Goal: Information Seeking & Learning: Understand process/instructions

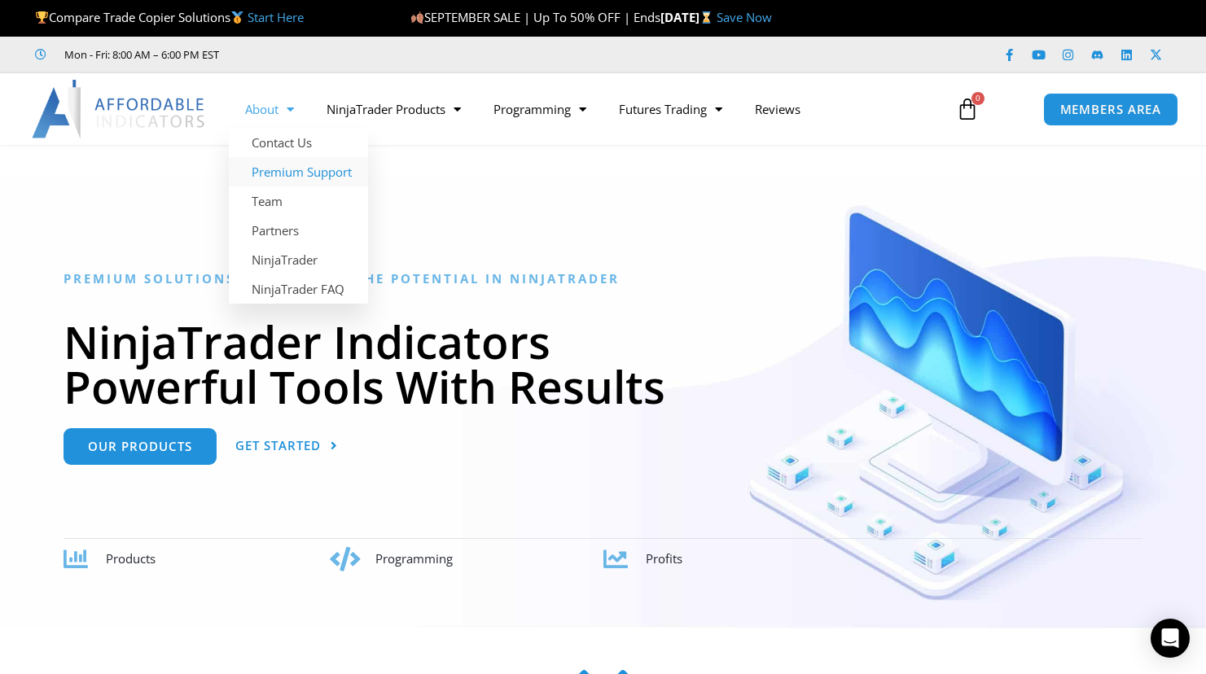
click at [279, 169] on link "Premium Support" at bounding box center [298, 171] width 139 height 29
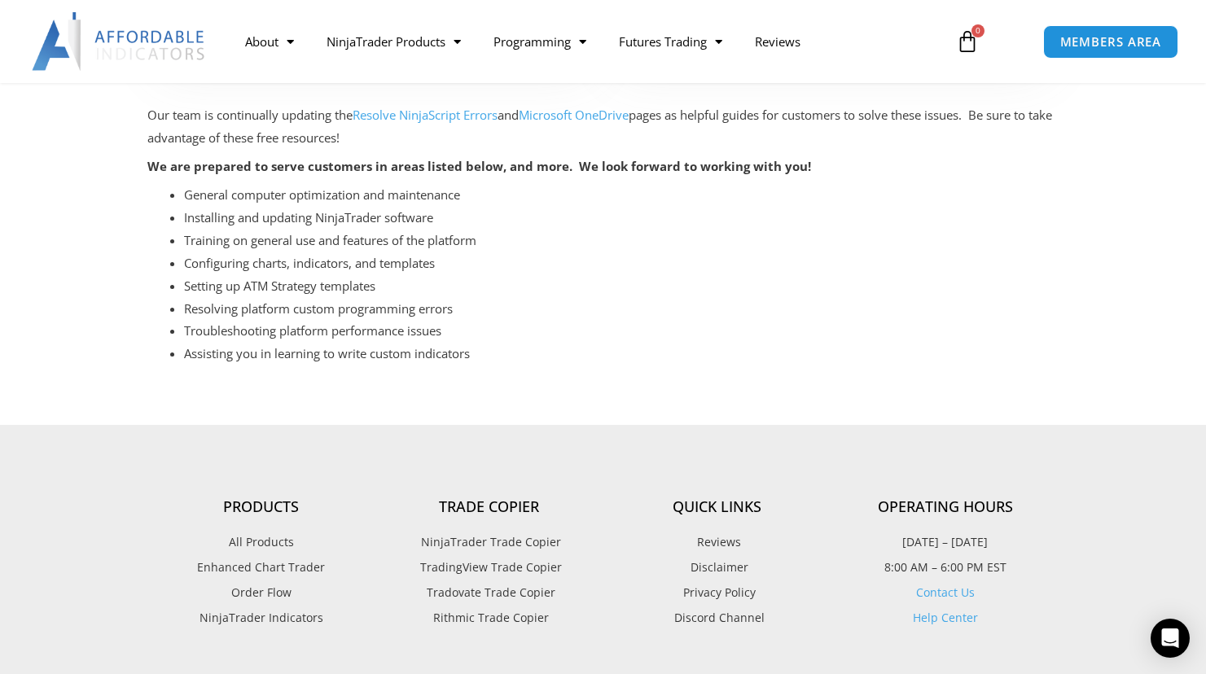
scroll to position [651, 0]
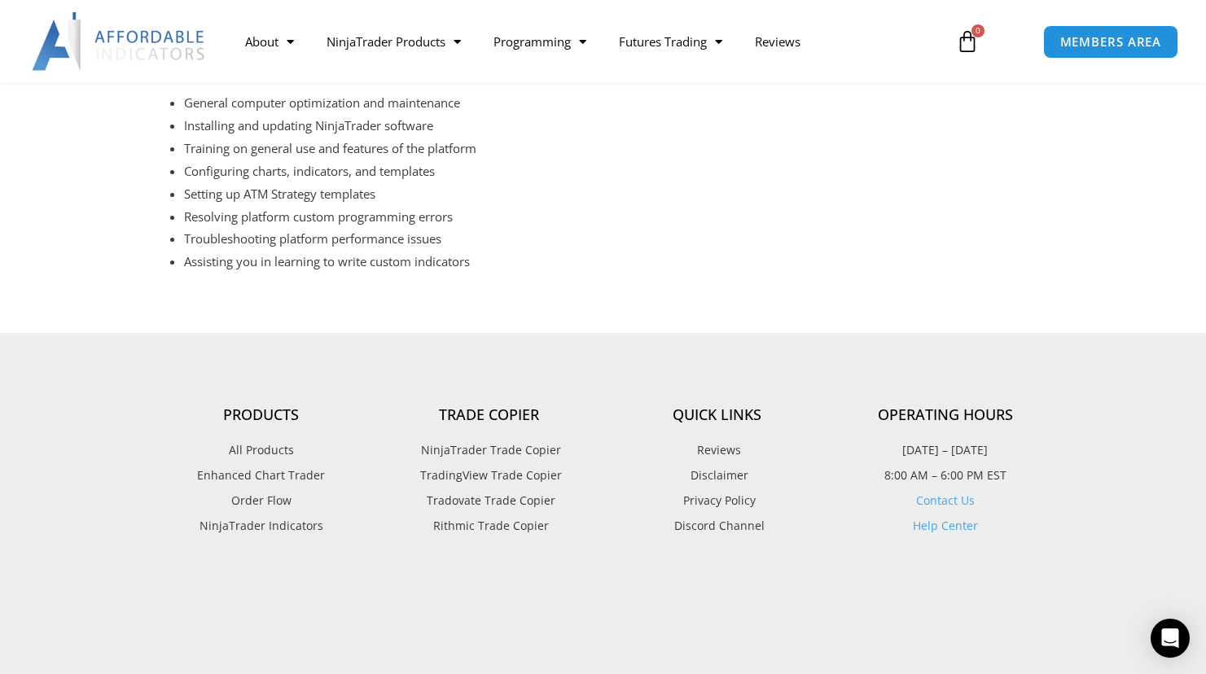
click at [954, 518] on link "Help Center" at bounding box center [945, 525] width 65 height 15
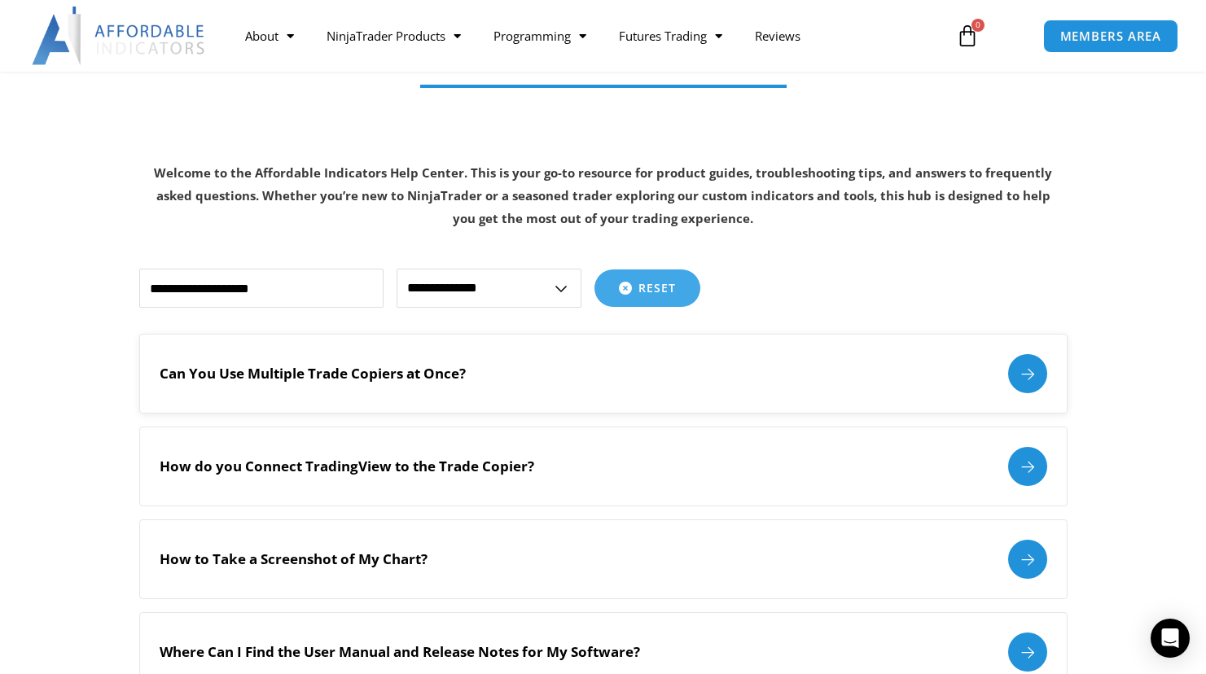
scroll to position [244, 0]
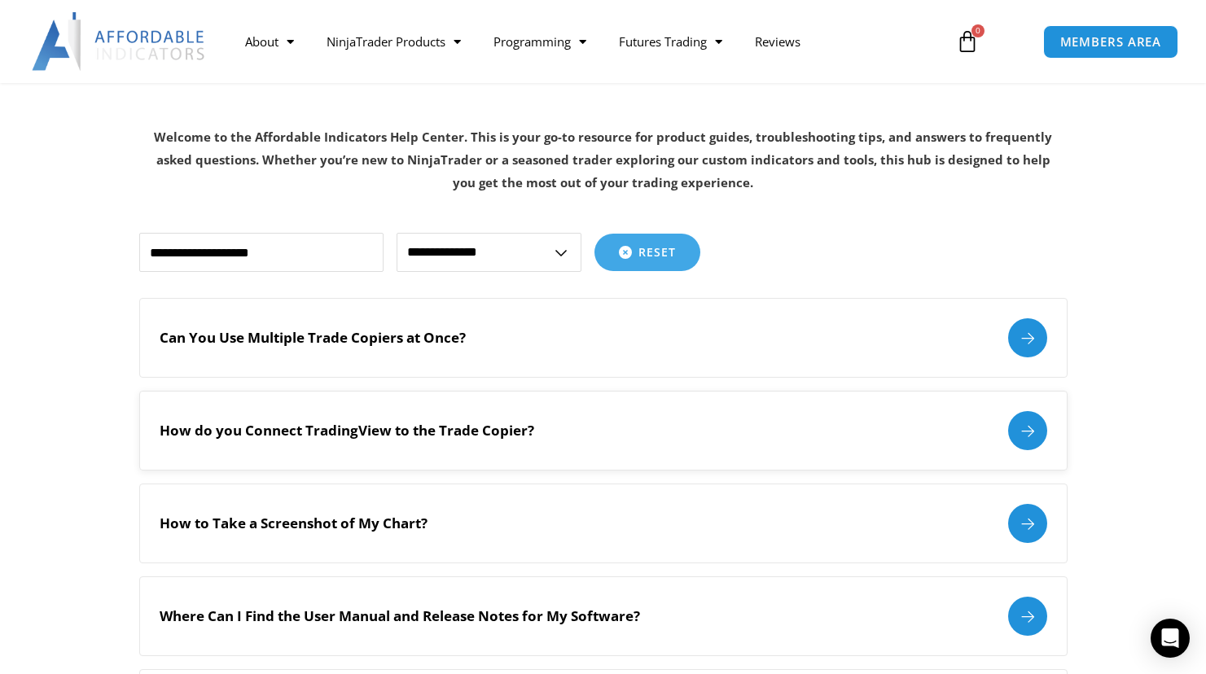
click at [583, 429] on div "How do you Connect TradingView to the Trade Copier?" at bounding box center [604, 430] width 888 height 39
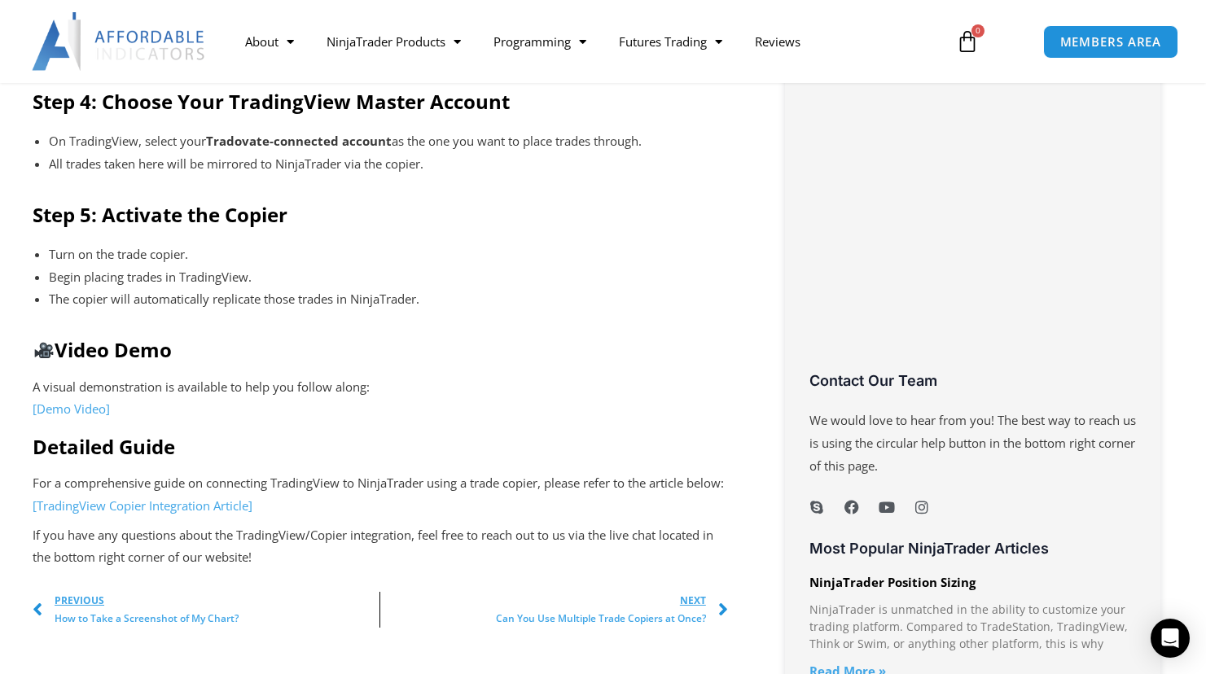
scroll to position [1059, 0]
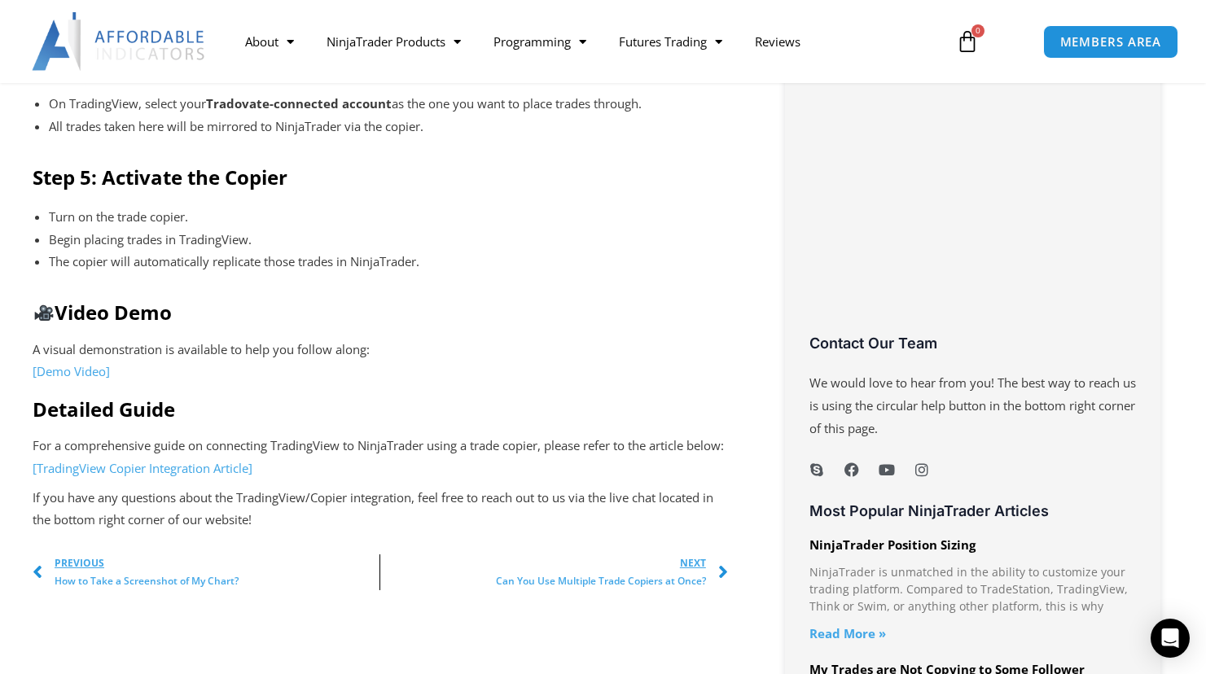
click at [198, 476] on link "[TradingView Copier Integration Article]" at bounding box center [143, 468] width 220 height 16
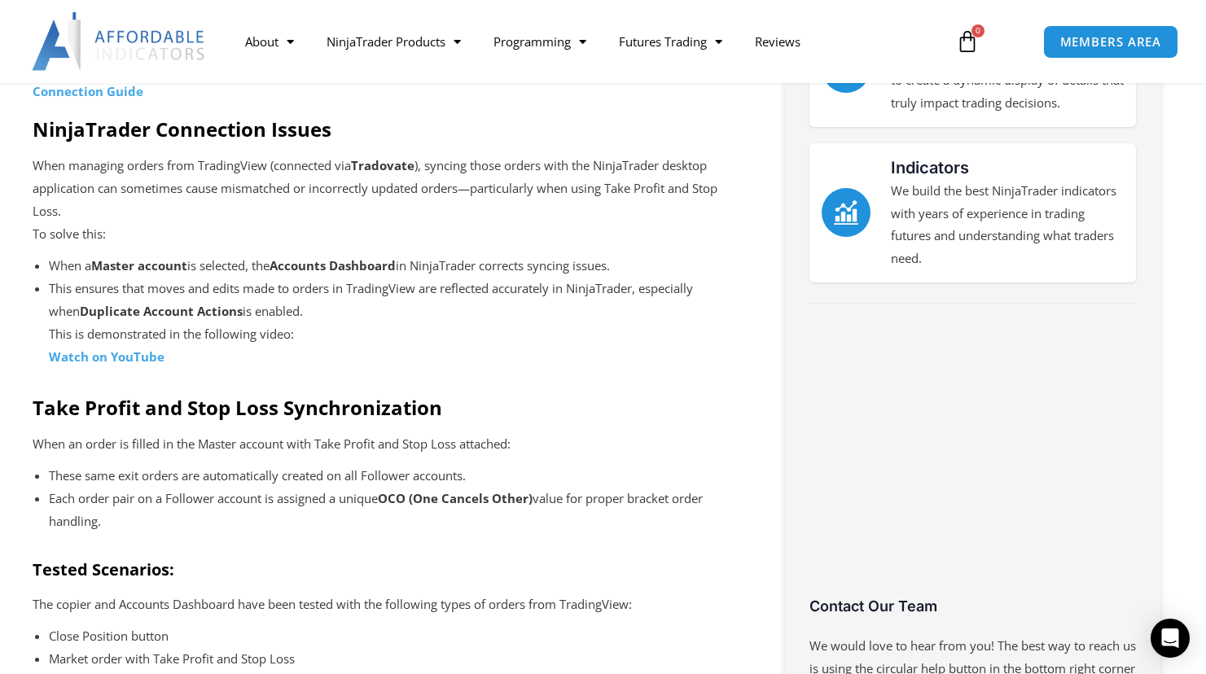
scroll to position [651, 0]
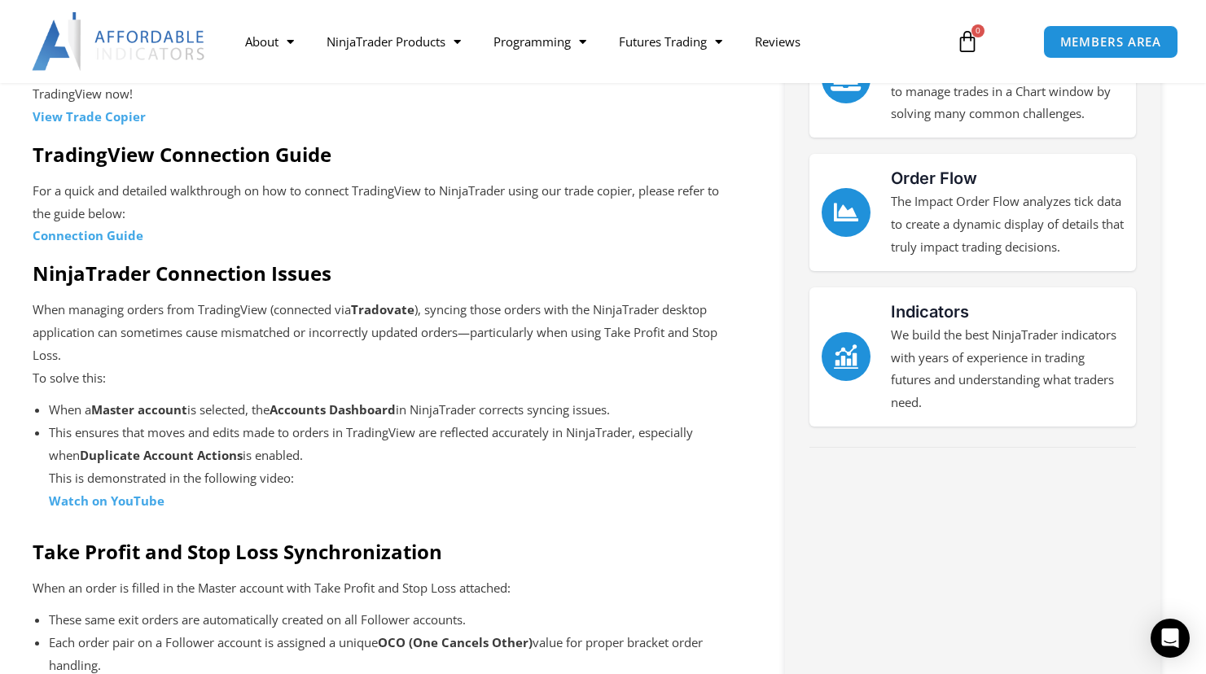
click at [93, 232] on strong "Connection Guide" at bounding box center [88, 235] width 111 height 16
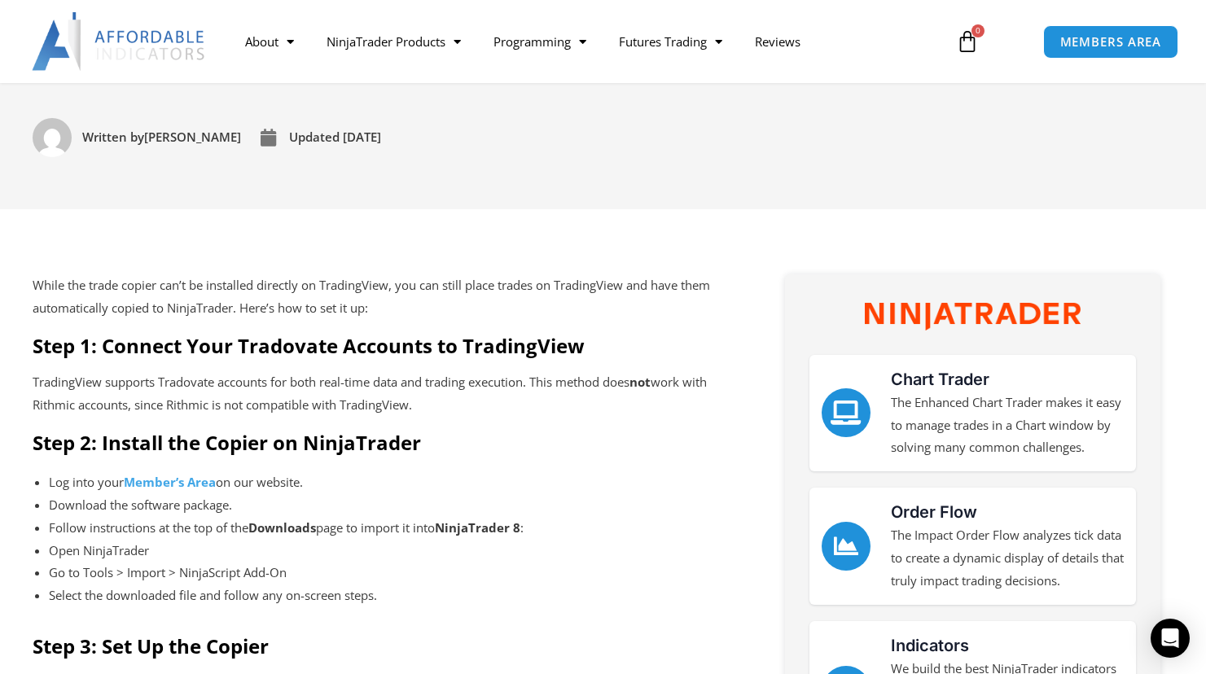
scroll to position [407, 0]
